Goal: Information Seeking & Learning: Learn about a topic

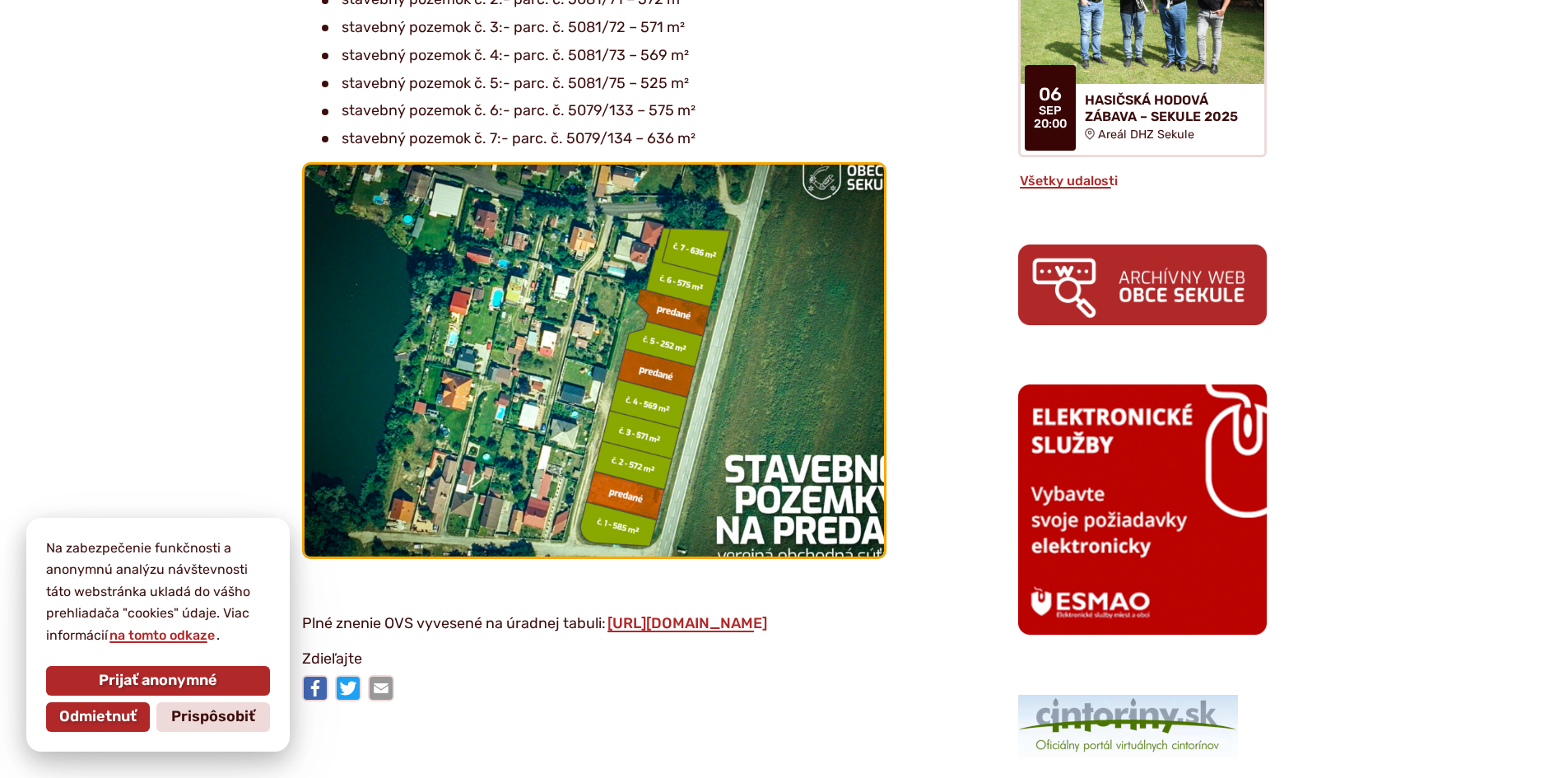
scroll to position [1153, 0]
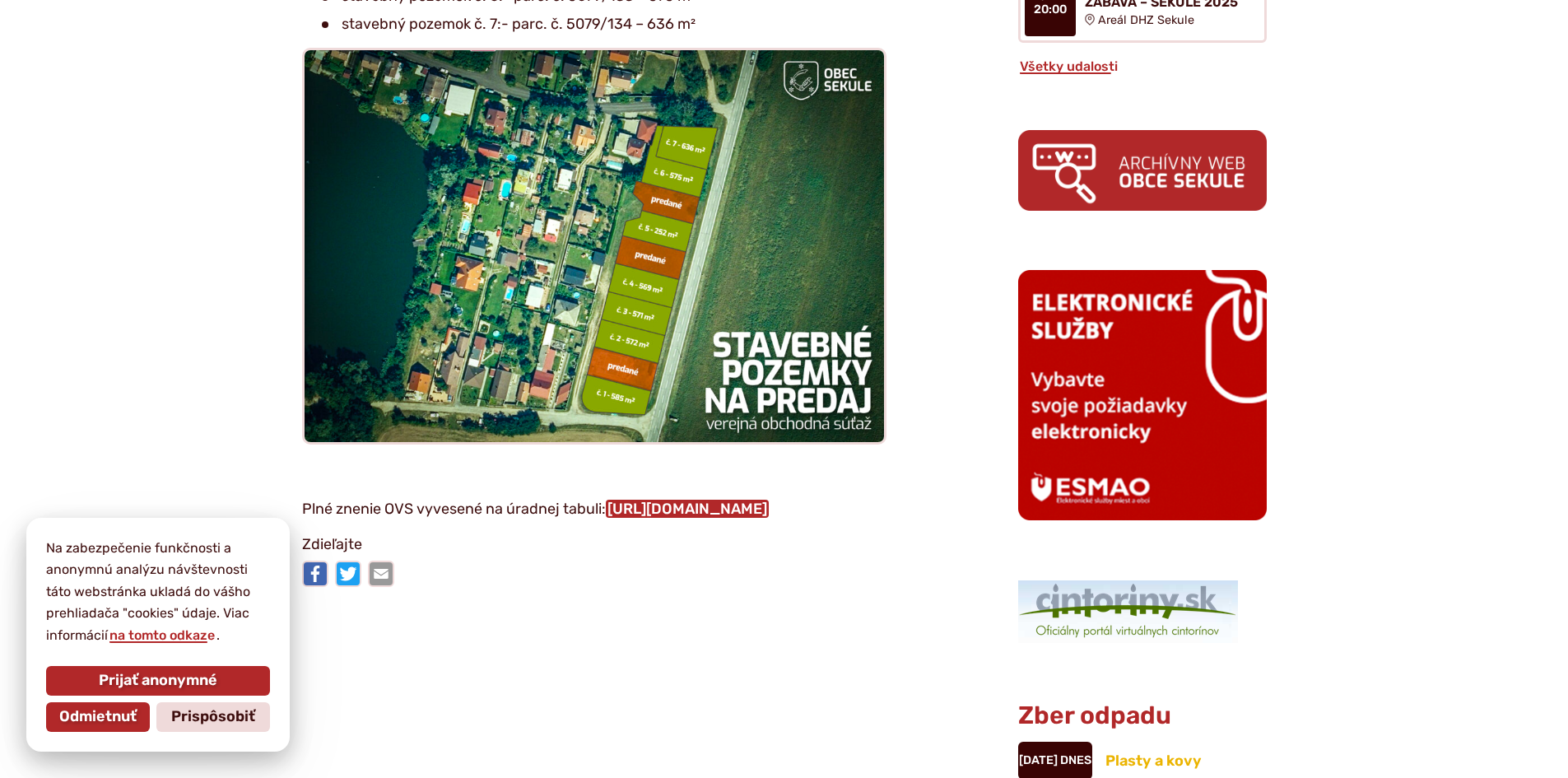
click at [660, 500] on link "https://bit.ly/36fPNIi" at bounding box center [687, 509] width 163 height 18
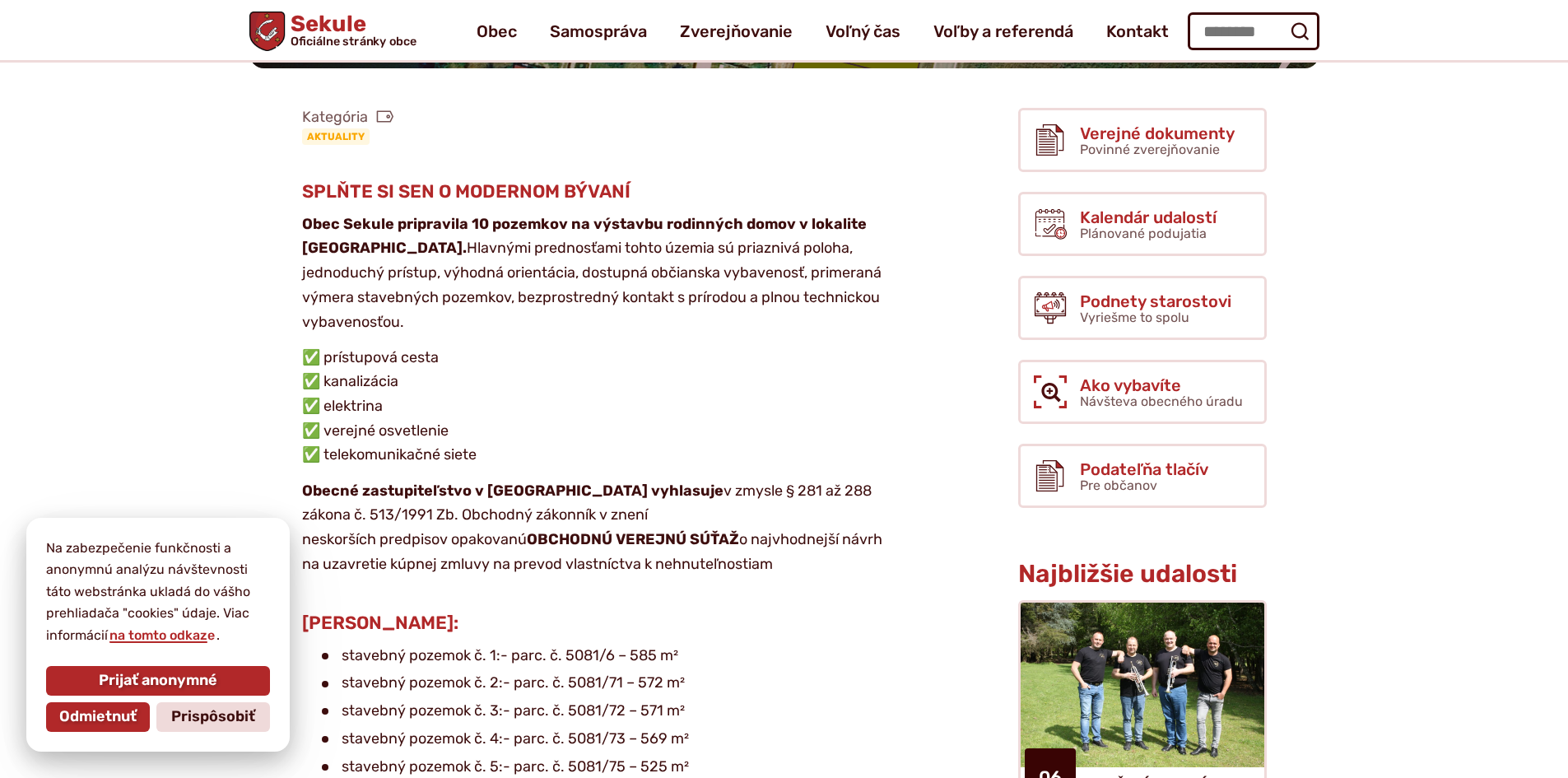
scroll to position [329, 0]
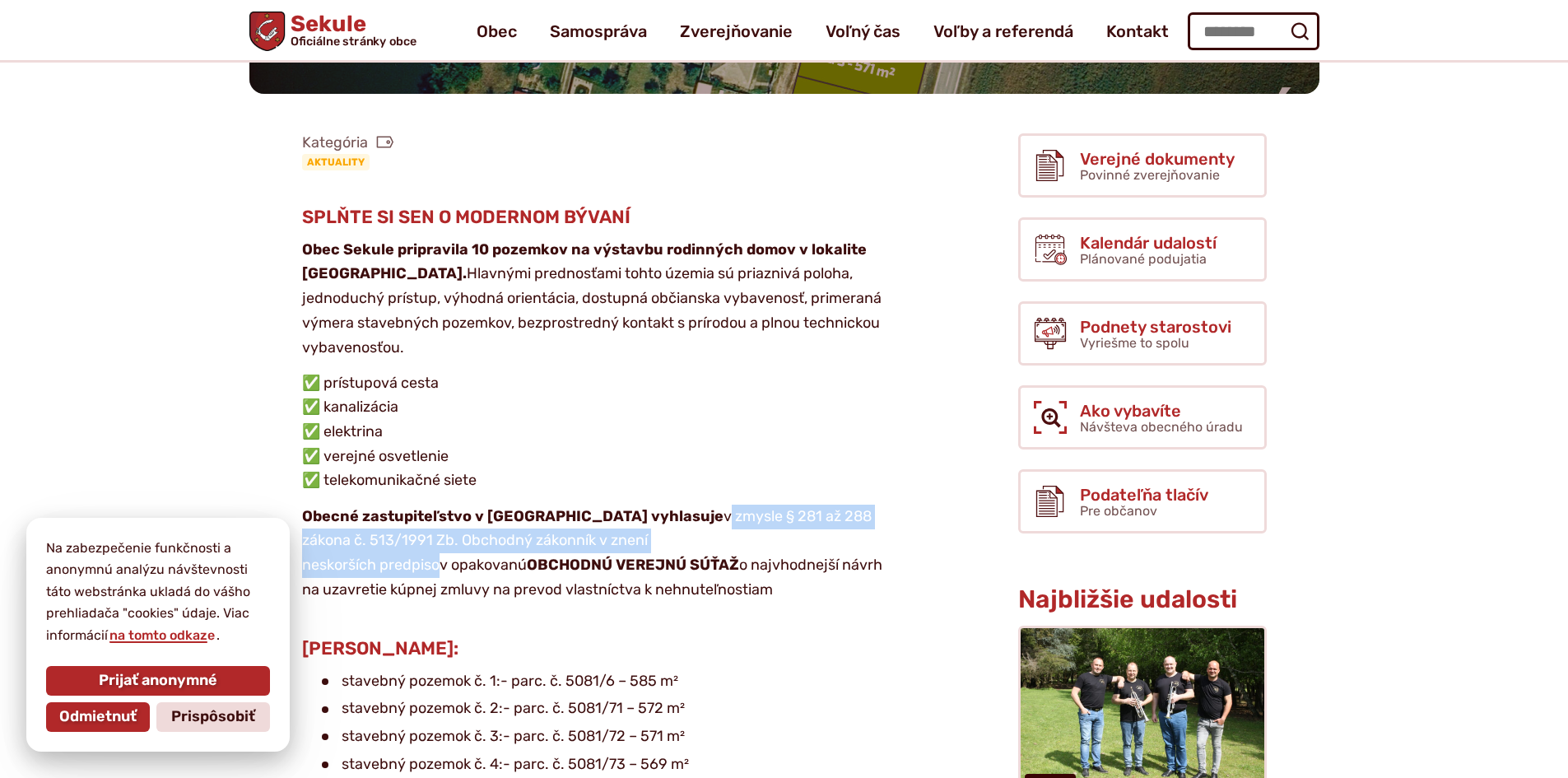
drag, startPoint x: 641, startPoint y: 459, endPoint x: 711, endPoint y: 498, distance: 80.1
click at [711, 498] on article "Kategória Aktuality SPLŇTE SI SEN O MODERNOM BÝVANÍ Obec Sekule pripravila 10 p…" at bounding box center [607, 772] width 769 height 1292
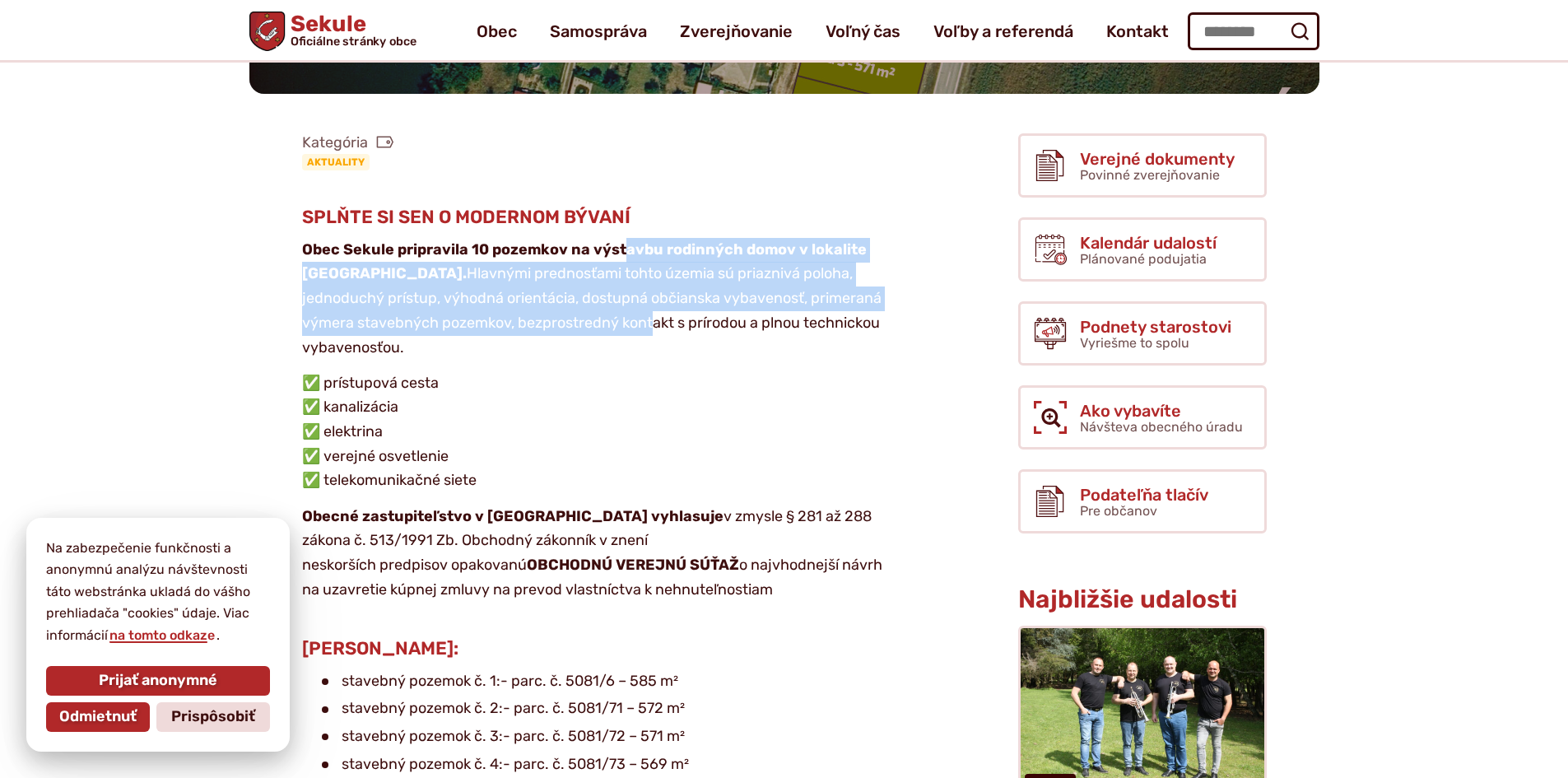
drag, startPoint x: 622, startPoint y: 206, endPoint x: 587, endPoint y: 272, distance: 74.7
click at [587, 272] on p "Obec Sekule pripravila 10 pozemkov na výstavbu rodinných domov v lokalite Šutro…" at bounding box center [594, 299] width 584 height 122
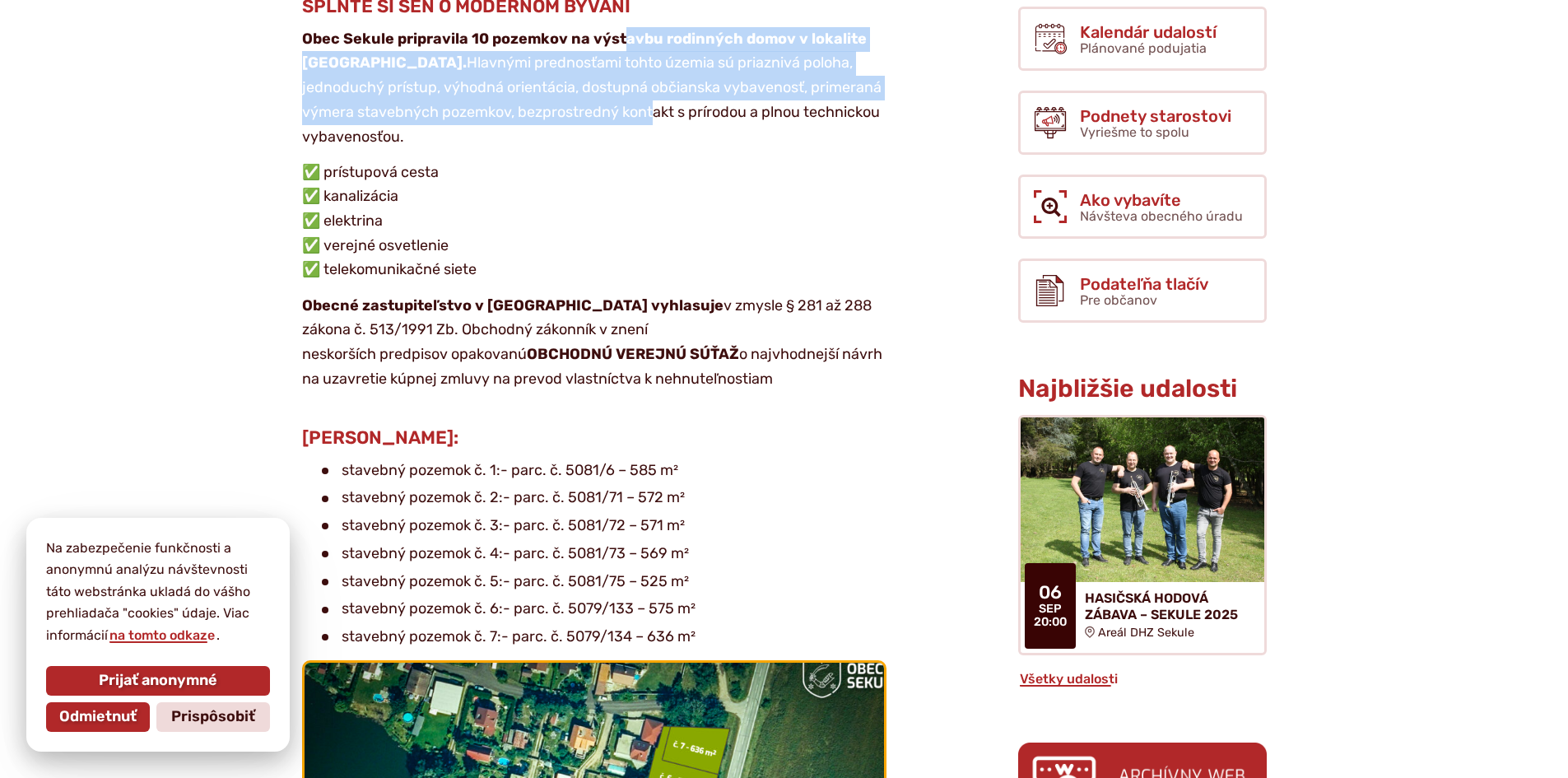
scroll to position [823, 0]
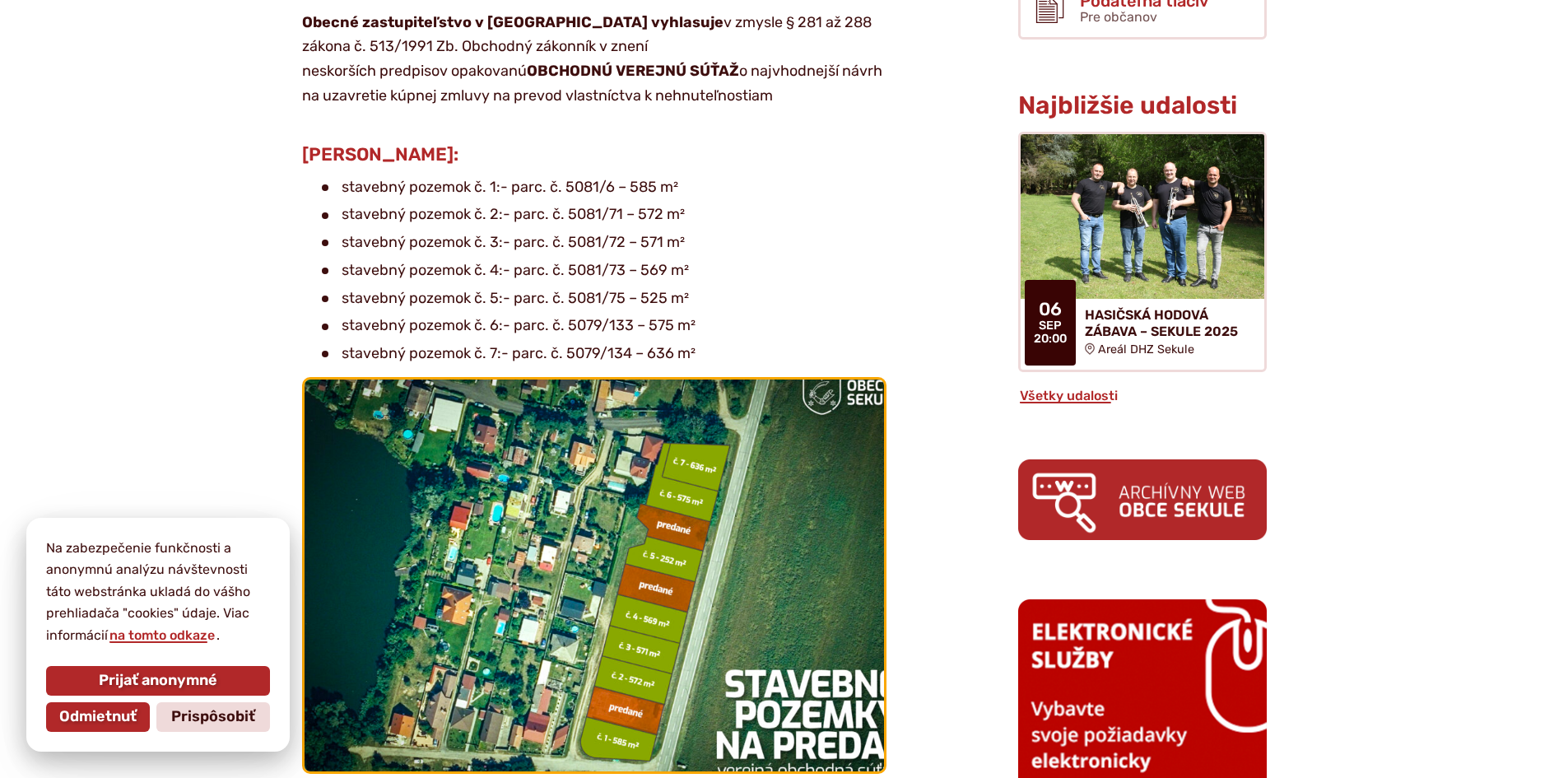
click at [619, 502] on img at bounding box center [593, 575] width 637 height 430
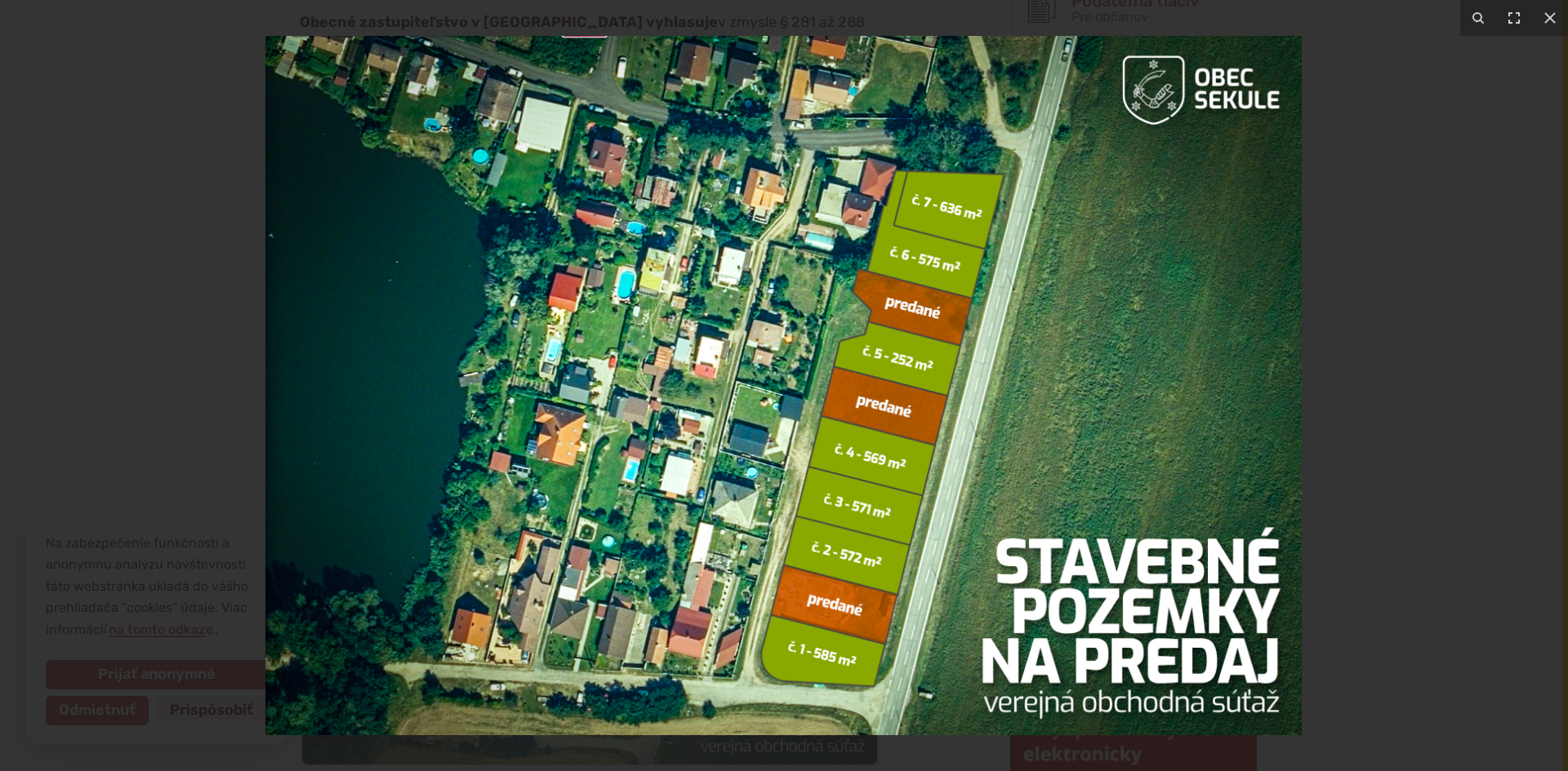
click at [1428, 285] on div at bounding box center [784, 386] width 1568 height 771
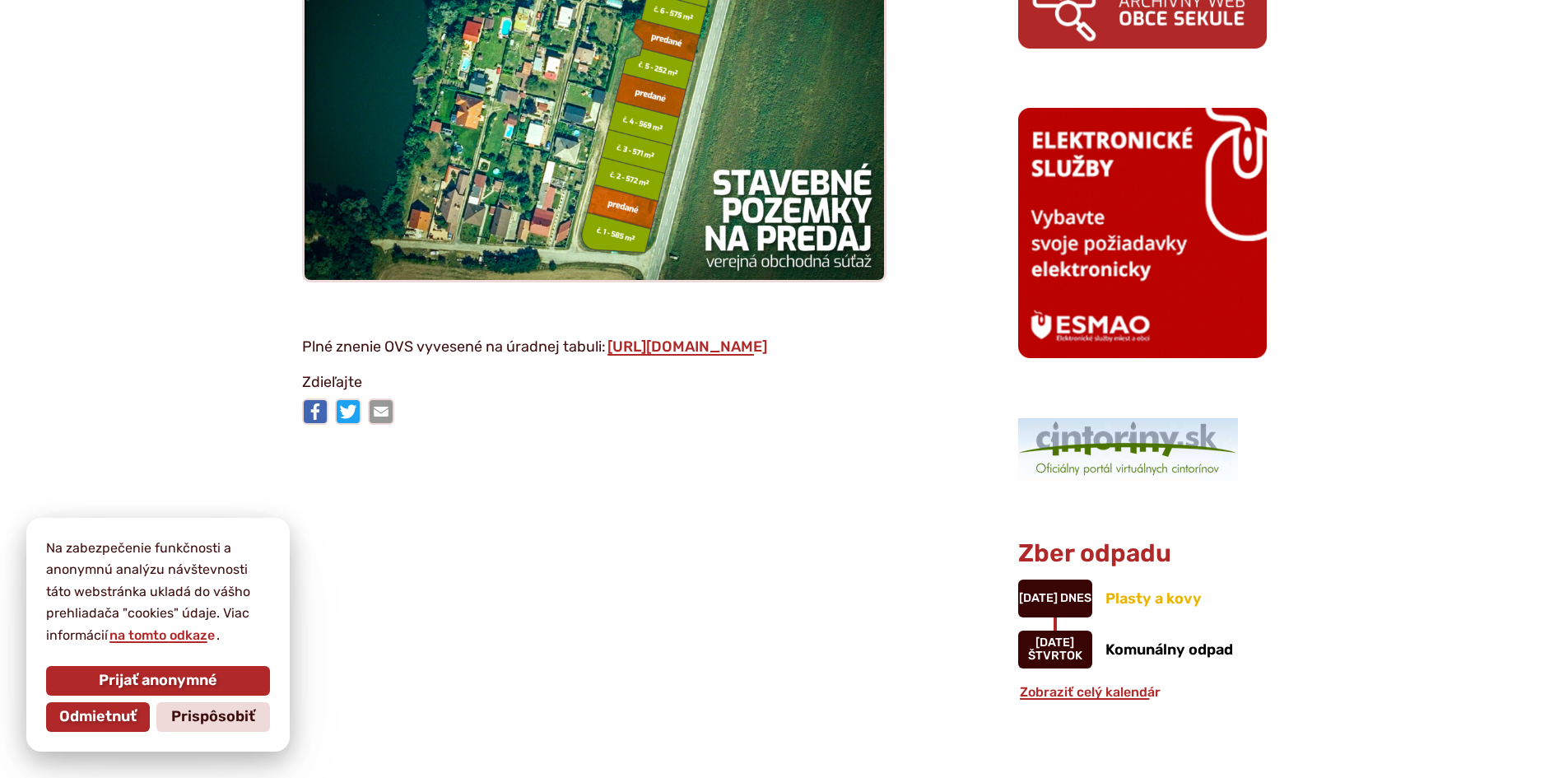
scroll to position [1317, 0]
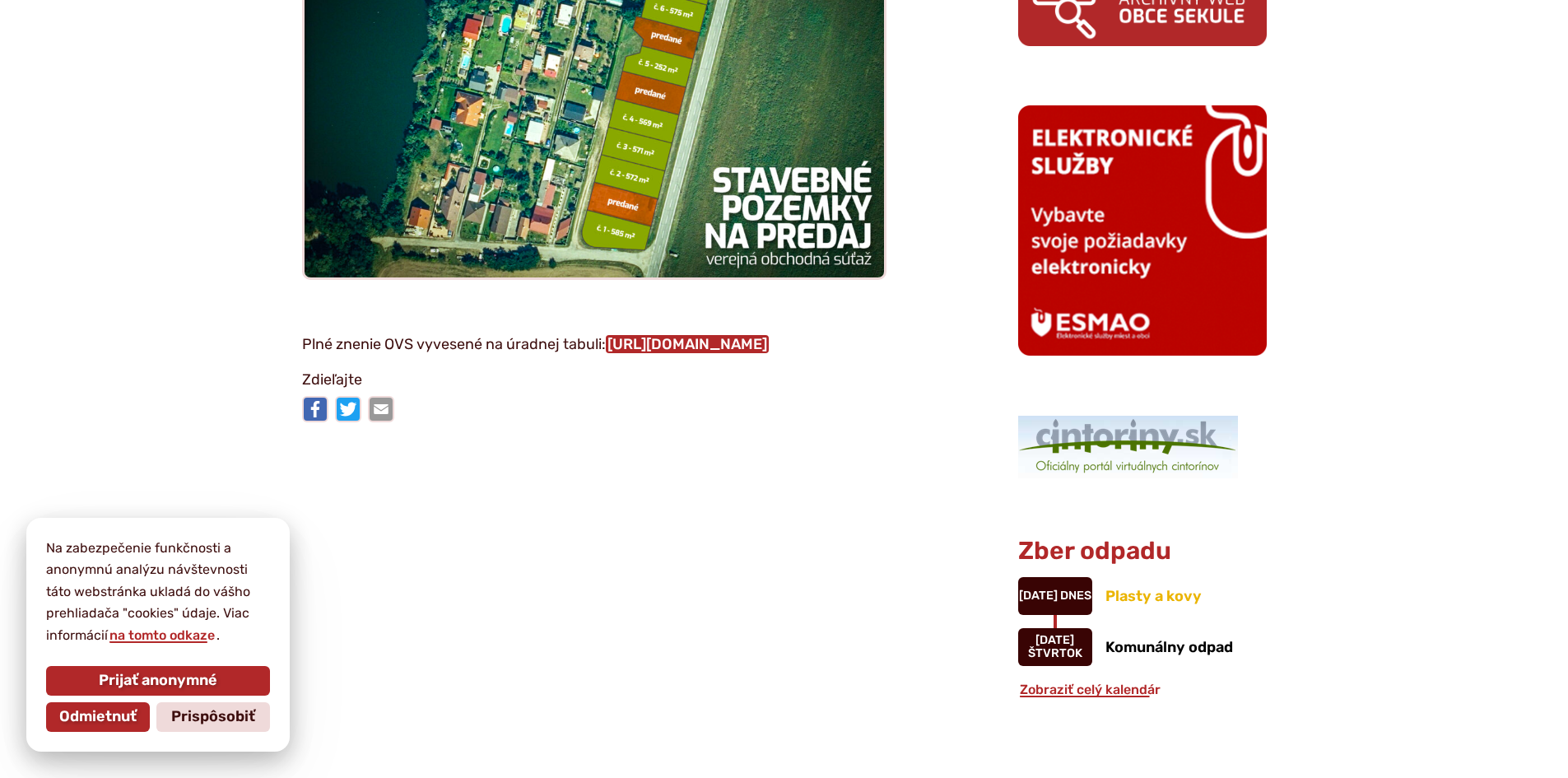
click at [698, 335] on link "https://bit.ly/36fPNIi" at bounding box center [687, 344] width 163 height 18
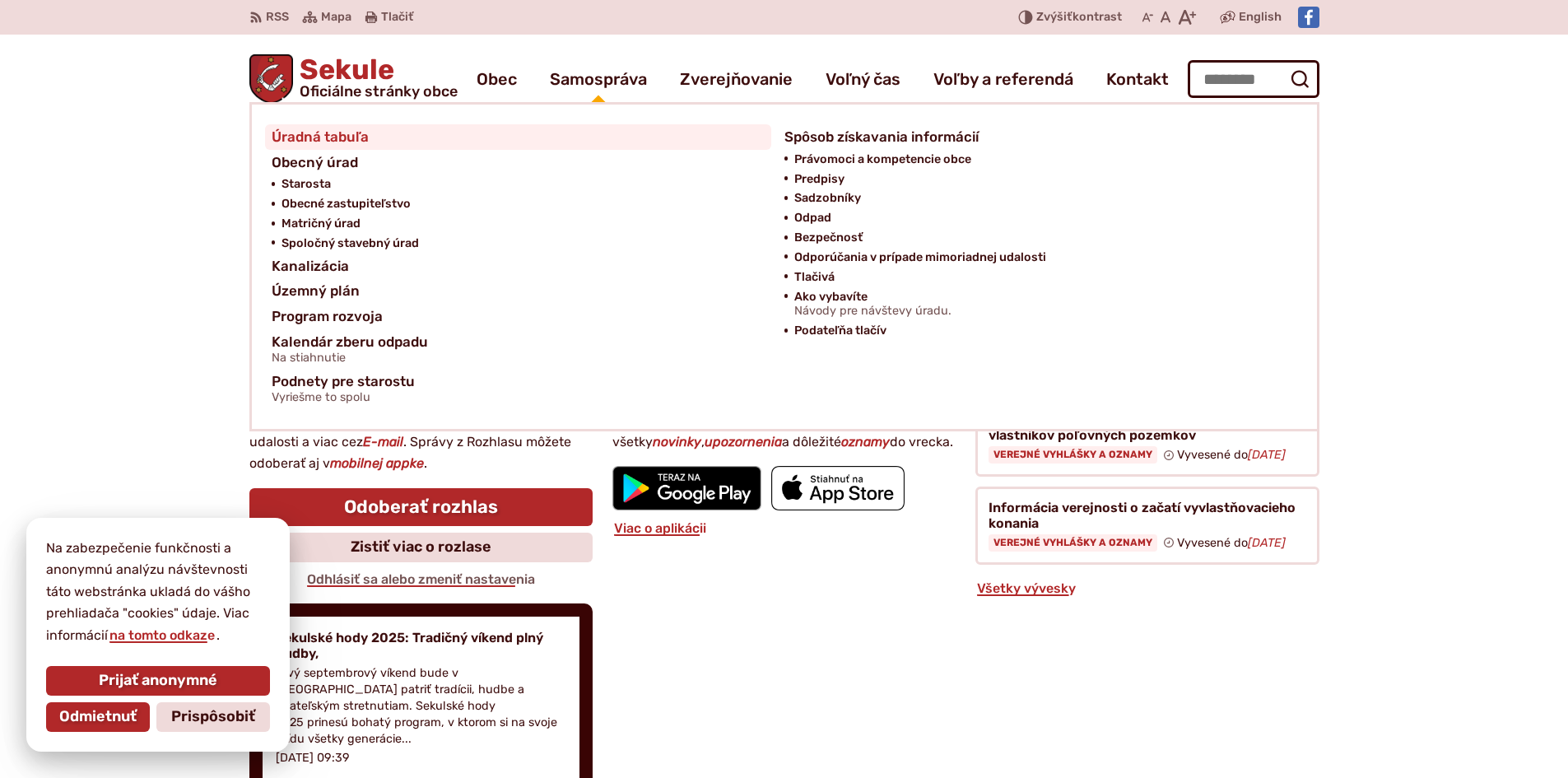
click at [377, 137] on link "Úradná tabuľa" at bounding box center [518, 138] width 493 height 26
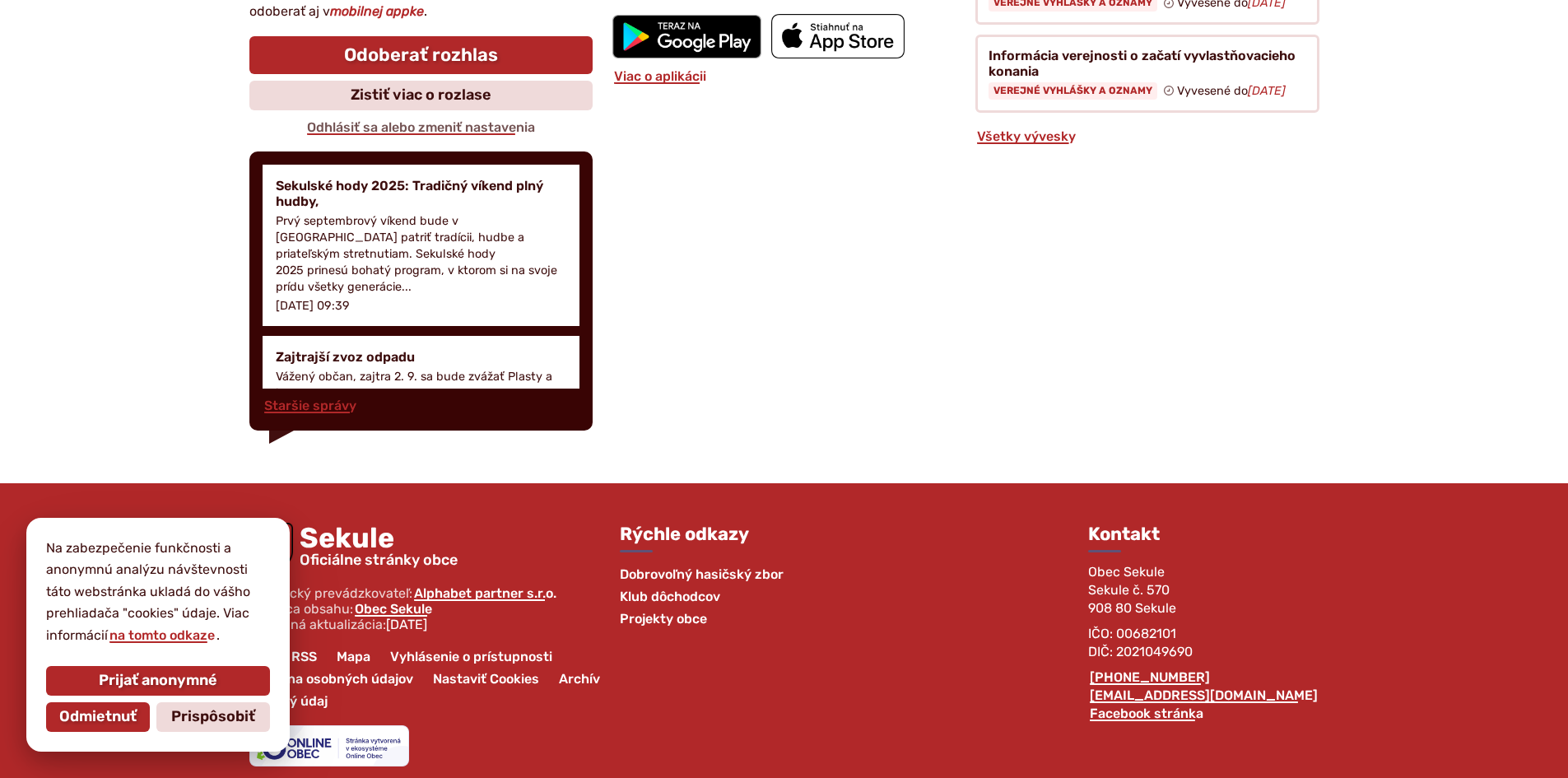
scroll to position [791, 0]
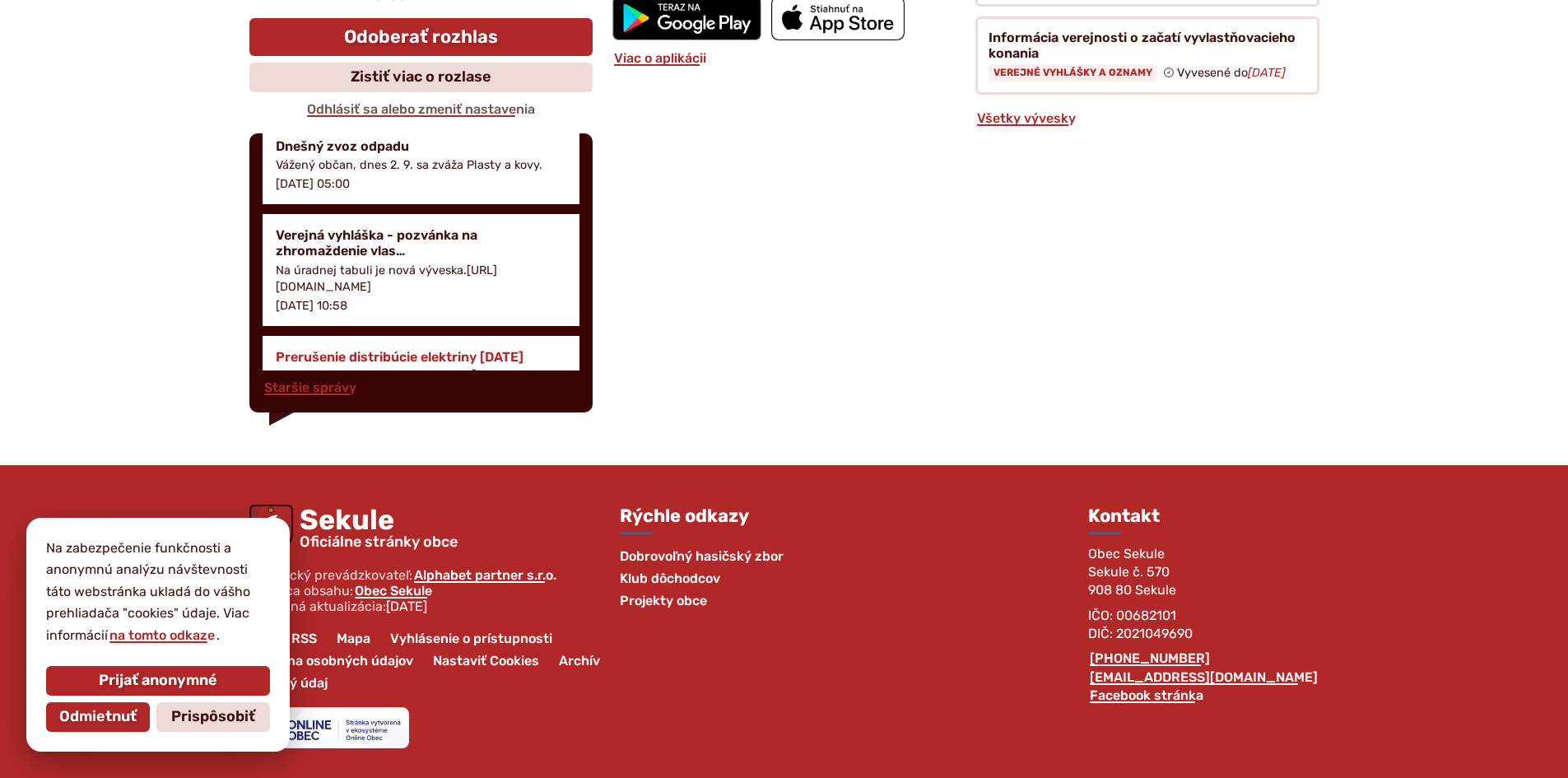
scroll to position [329, 0]
